Goal: Navigation & Orientation: Find specific page/section

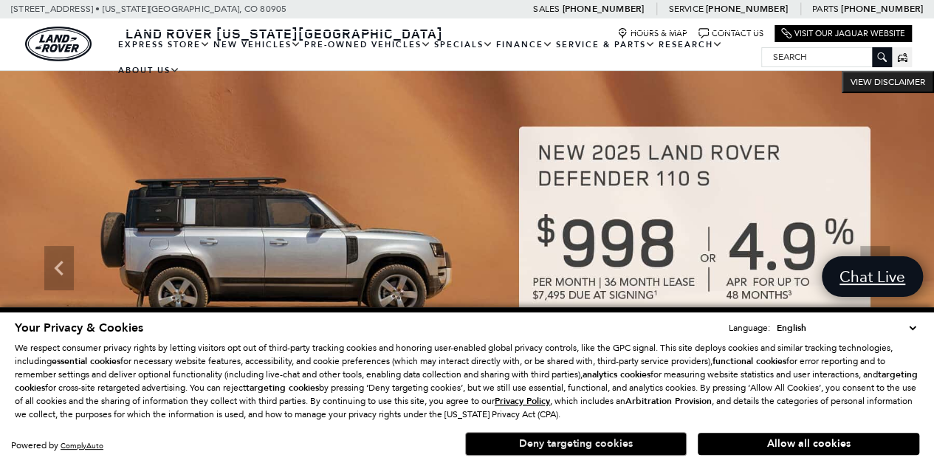
click at [639, 439] on button "Deny targeting cookies" at bounding box center [575, 444] width 221 height 24
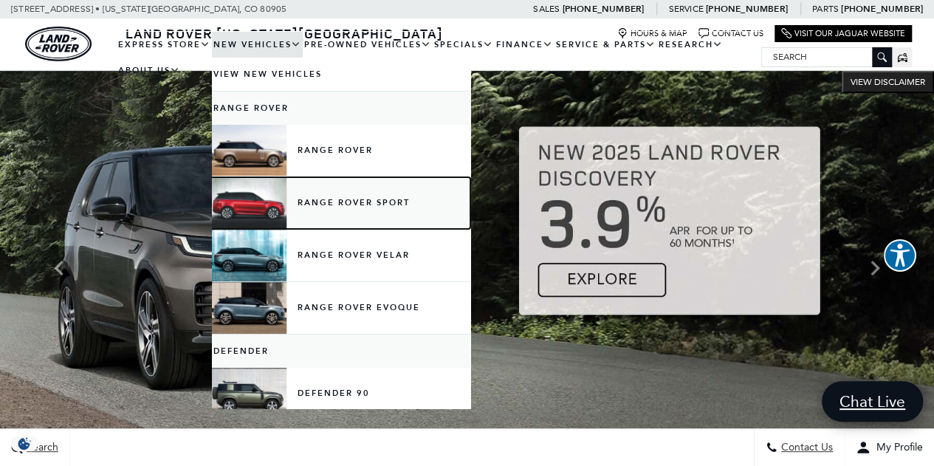
click at [241, 200] on link "Range Rover Sport" at bounding box center [341, 203] width 258 height 52
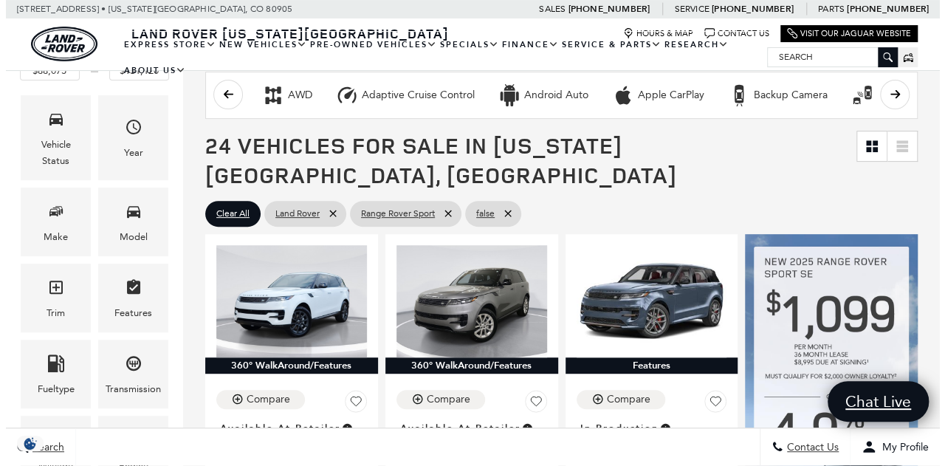
scroll to position [235, 0]
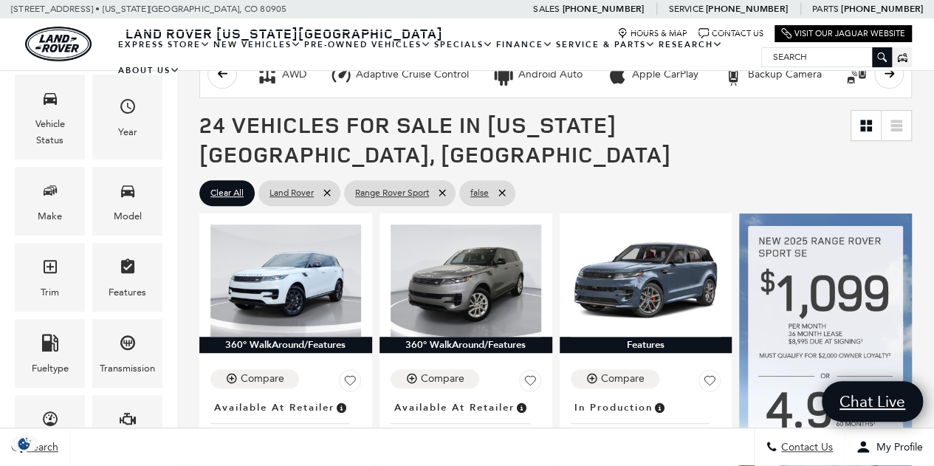
drag, startPoint x: 939, startPoint y: 34, endPoint x: 937, endPoint y: 51, distance: 17.1
click at [73, 202] on div "Make" at bounding box center [50, 201] width 70 height 69
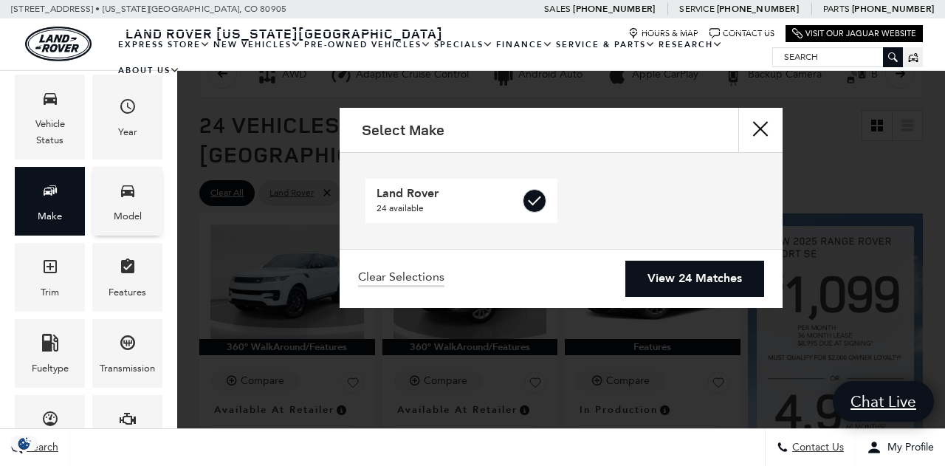
click at [137, 202] on div "Model" at bounding box center [127, 201] width 70 height 69
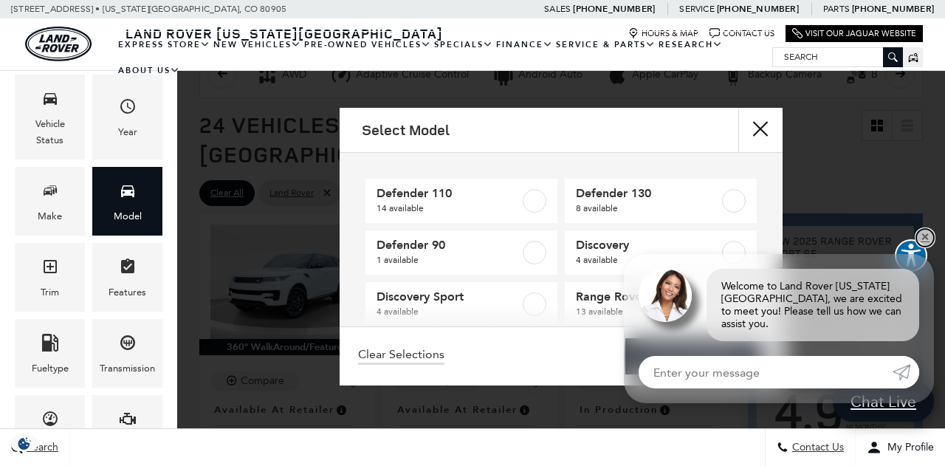
click at [926, 247] on link "✕" at bounding box center [925, 238] width 18 height 18
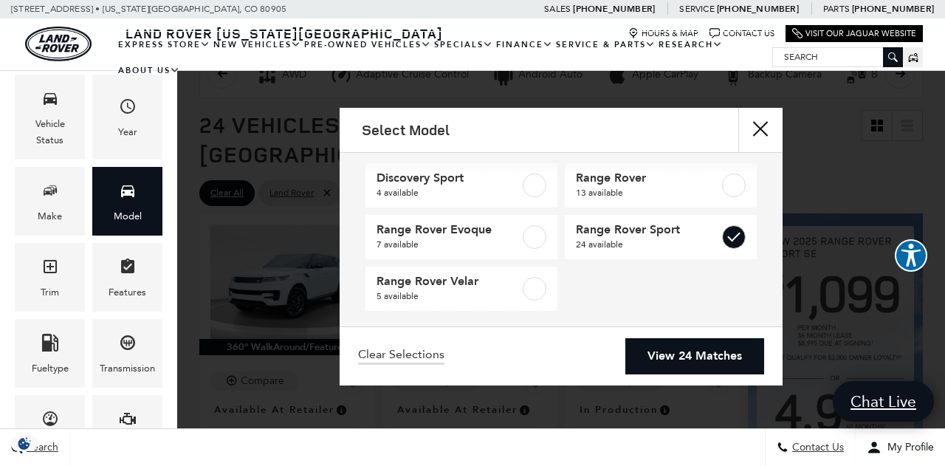
scroll to position [128, 0]
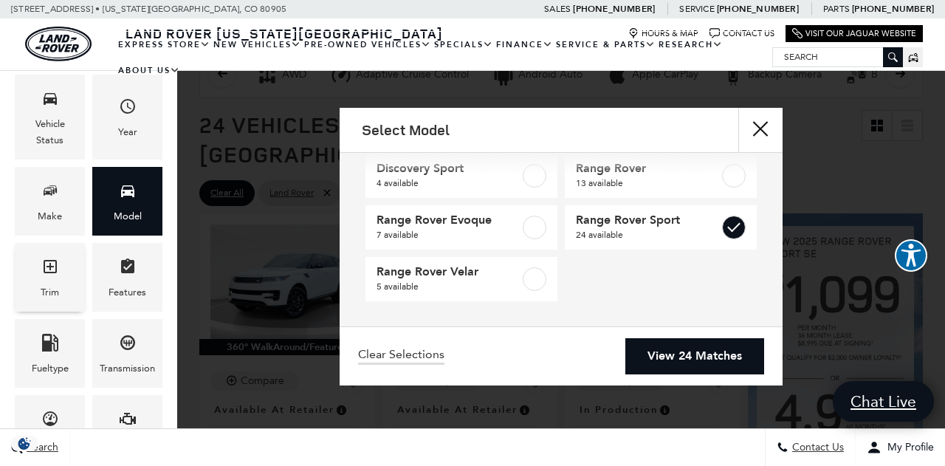
drag, startPoint x: 47, startPoint y: 269, endPoint x: 41, endPoint y: 275, distance: 8.4
click at [42, 275] on span "Trim" at bounding box center [50, 269] width 18 height 30
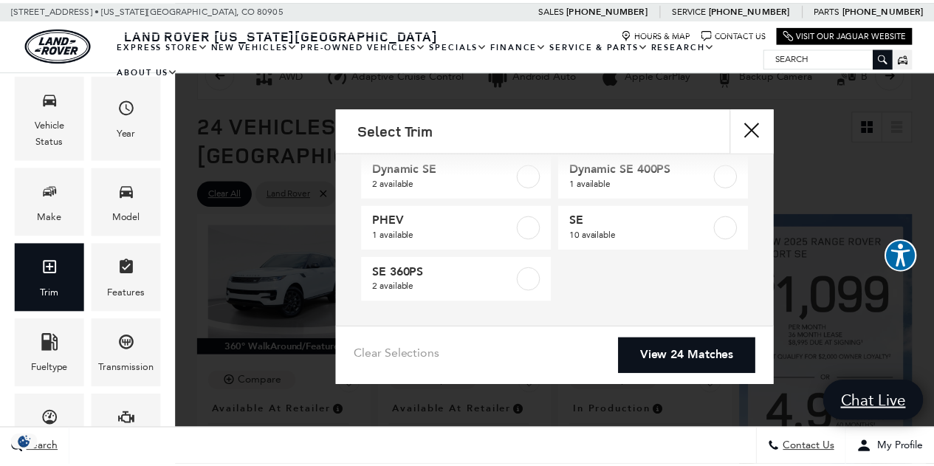
scroll to position [35, 0]
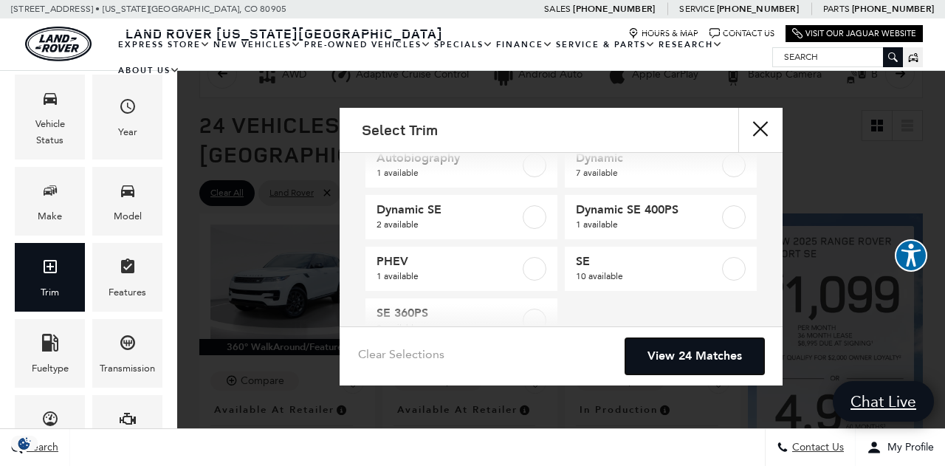
click at [690, 357] on link "View 24 Matches" at bounding box center [694, 356] width 139 height 36
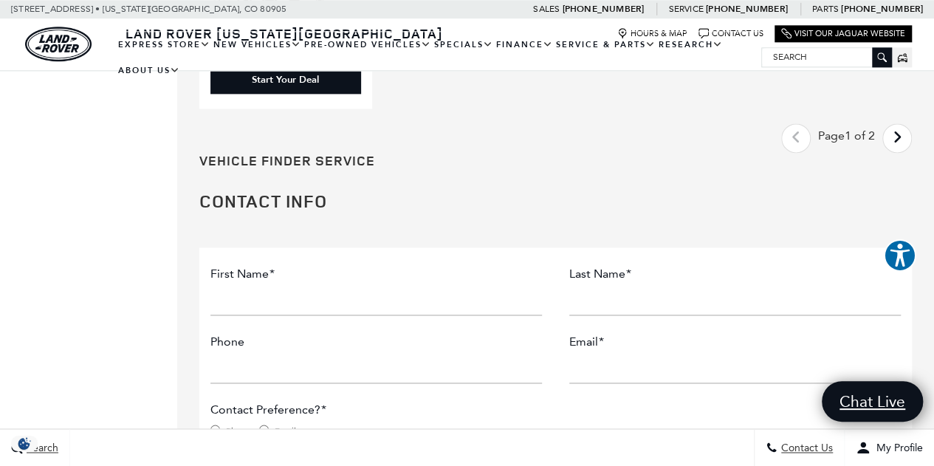
scroll to position [3804, 0]
